Goal: Information Seeking & Learning: Learn about a topic

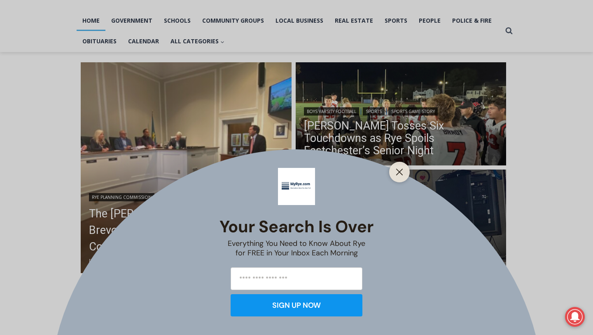
scroll to position [168, 0]
click at [400, 170] on line "Close" at bounding box center [400, 172] width 6 height 6
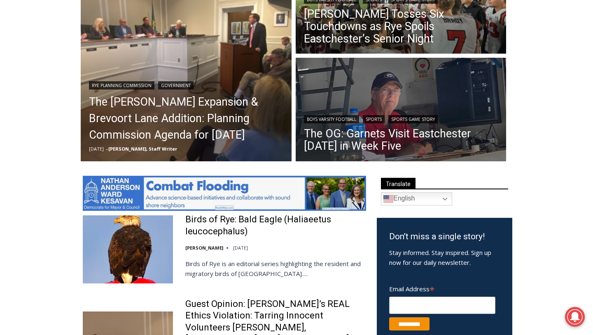
scroll to position [282, 0]
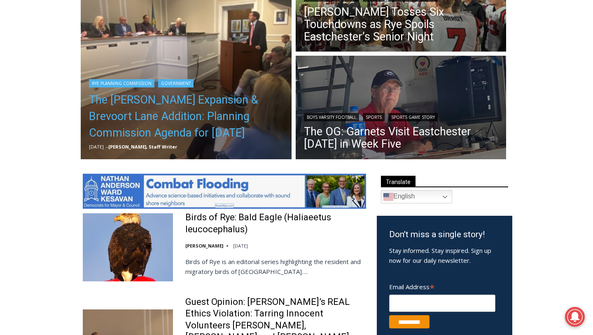
click at [187, 111] on link "The [PERSON_NAME] Expansion & Brevoort Lane Addition: Planning Commission Agend…" at bounding box center [186, 115] width 195 height 49
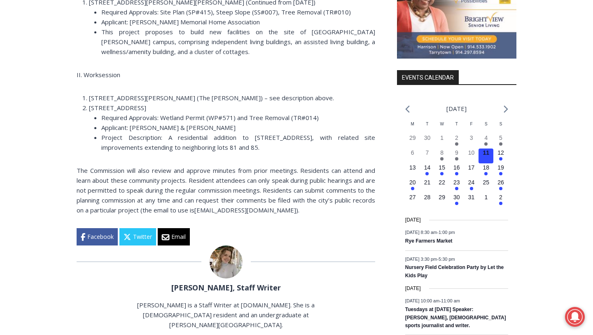
scroll to position [950, 0]
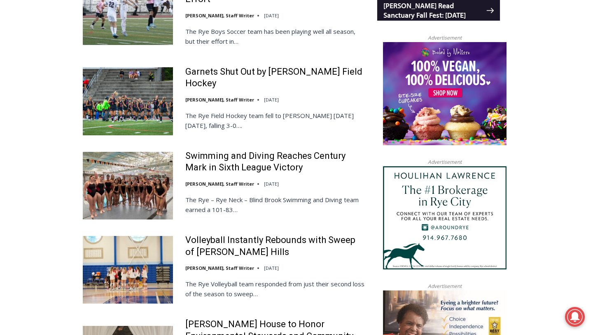
scroll to position [848, 0]
